Goal: Information Seeking & Learning: Learn about a topic

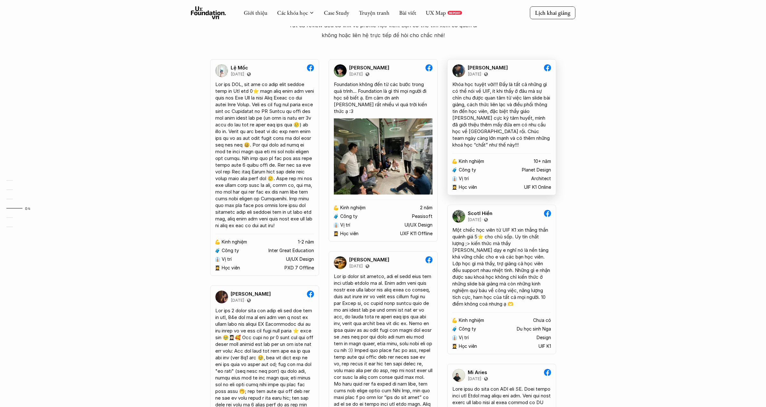
scroll to position [1217, 0]
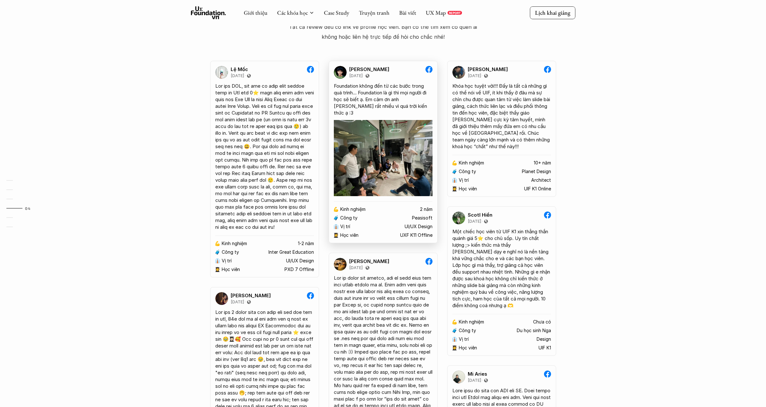
click at [389, 161] on img at bounding box center [383, 158] width 99 height 76
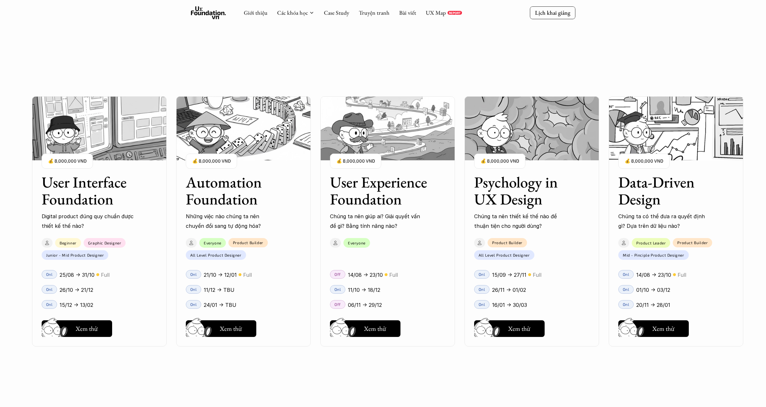
scroll to position [559, 0]
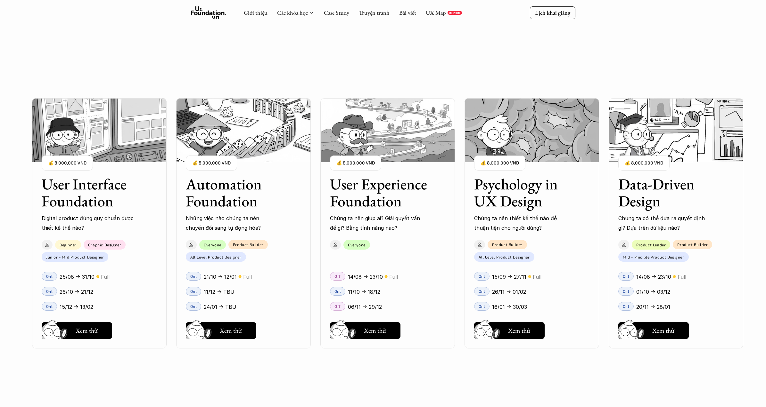
click at [527, 203] on h3 "Psychology in UX Design" at bounding box center [523, 193] width 99 height 34
click at [519, 197] on h3 "Psychology in UX Design" at bounding box center [523, 193] width 99 height 34
click at [506, 199] on h3 "Psychology in UX Design" at bounding box center [523, 193] width 99 height 34
click at [517, 204] on h3 "Psychology in UX Design" at bounding box center [523, 193] width 99 height 34
click at [227, 209] on h3 "Automation Foundation" at bounding box center [235, 193] width 99 height 34
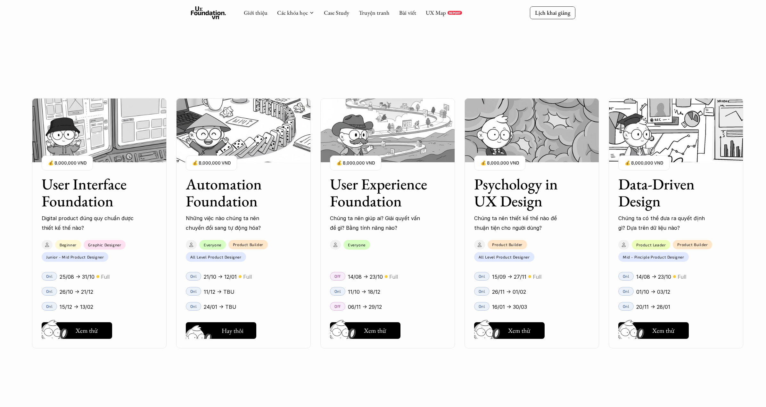
click at [227, 326] on h5 "Hay thôi" at bounding box center [233, 330] width 22 height 9
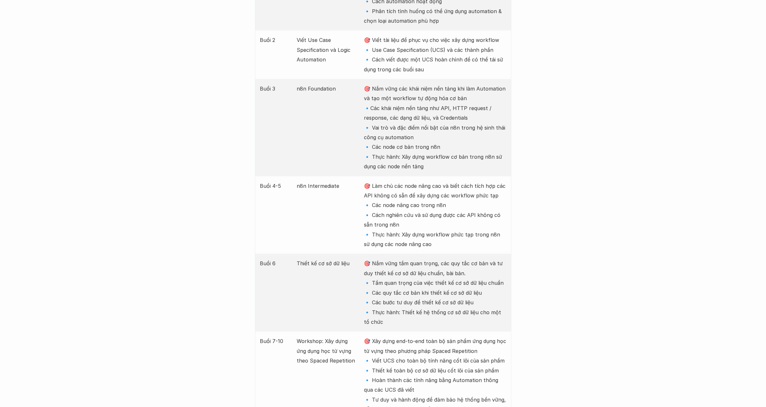
scroll to position [933, 0]
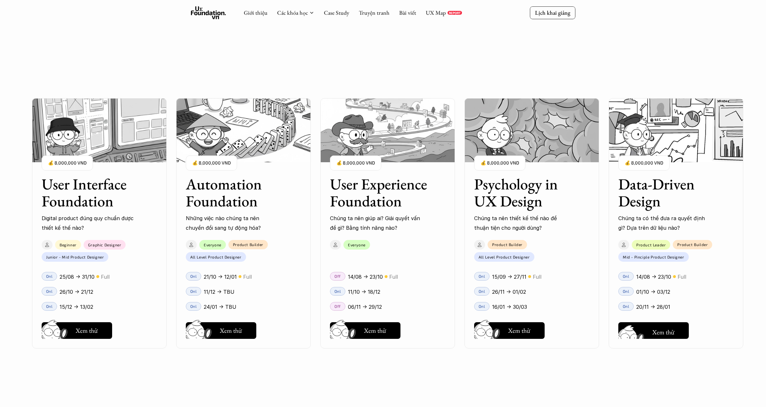
click at [660, 327] on h5 "Hay thôi" at bounding box center [665, 330] width 22 height 9
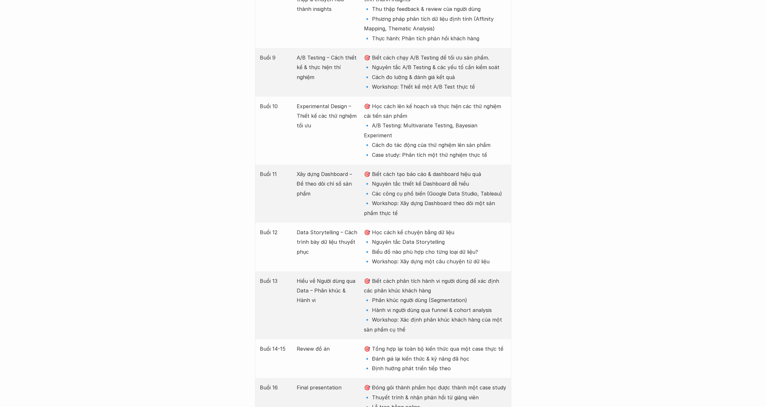
scroll to position [1356, 0]
